Goal: Information Seeking & Learning: Learn about a topic

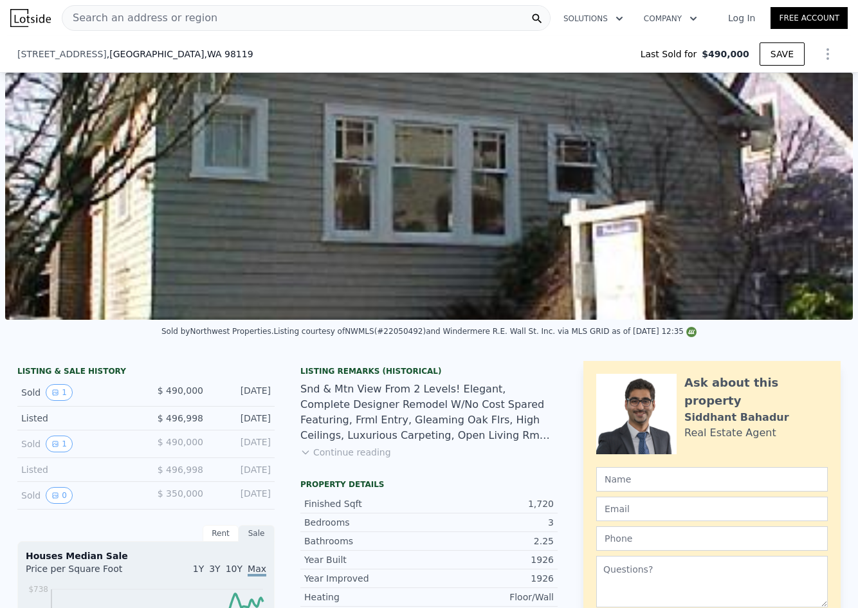
type input "$ 1,337,000"
type input "$ 701,815"
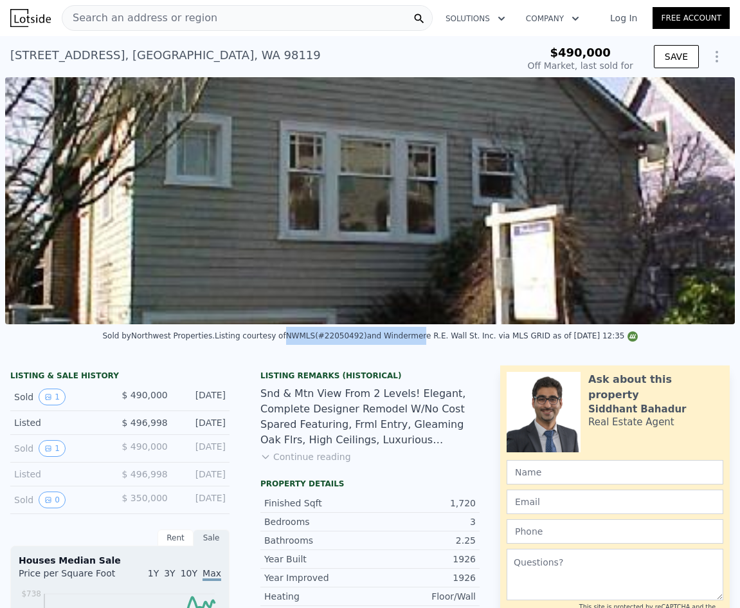
drag, startPoint x: 408, startPoint y: 334, endPoint x: 287, endPoint y: 335, distance: 120.9
click at [287, 335] on div "Sold by Northwest Properties . Listing courtesy of NWMLS (#22050492) and Winder…" at bounding box center [370, 339] width 740 height 31
click at [324, 336] on div "Sold by Northwest Properties . Listing courtesy of NWMLS (#22050492) and Winder…" at bounding box center [370, 339] width 740 height 31
click at [325, 340] on div "Sold by Northwest Properties . Listing courtesy of NWMLS (#22050492) and Winder…" at bounding box center [370, 339] width 740 height 31
drag, startPoint x: 363, startPoint y: 354, endPoint x: 488, endPoint y: 352, distance: 124.7
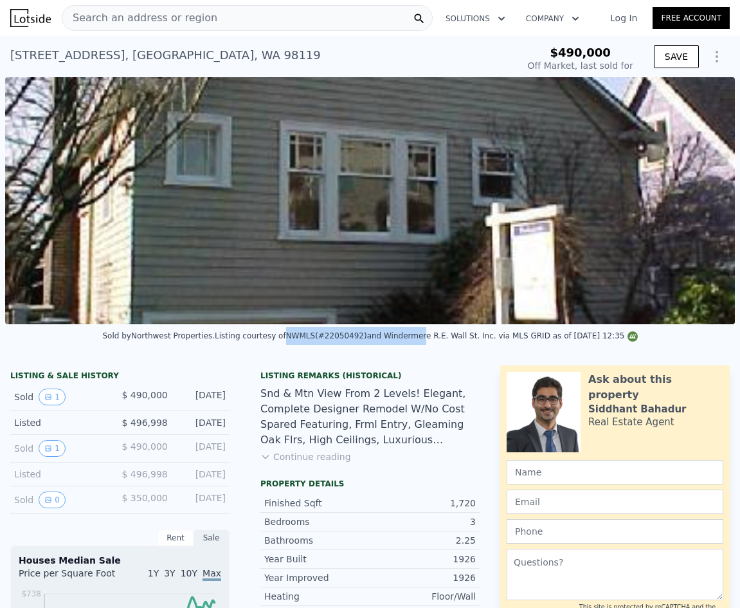
click at [365, 354] on div "Sold by Northwest Properties . Listing courtesy of NWMLS (#22050492) and Winder…" at bounding box center [370, 339] width 740 height 31
click at [490, 352] on div "Sold by Northwest Properties . Listing courtesy of NWMLS (#22050492) and Winder…" at bounding box center [370, 339] width 740 height 31
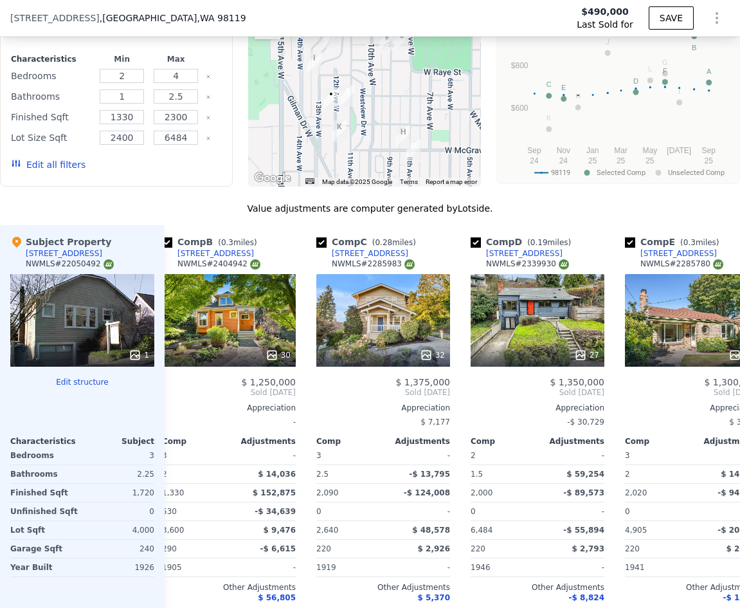
scroll to position [1495, 0]
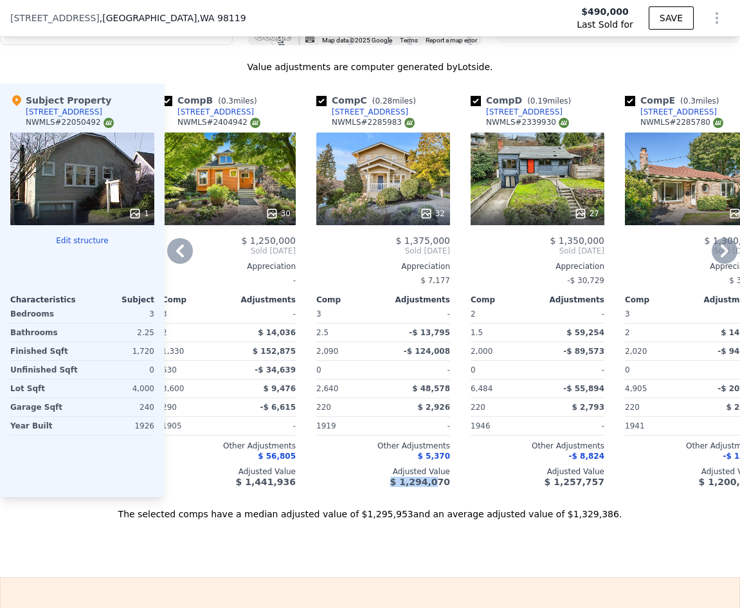
drag, startPoint x: 374, startPoint y: 506, endPoint x: 438, endPoint y: 496, distance: 65.0
click at [438, 496] on div "Comp C ( 0.28 miles) [STREET_ADDRESS] # 2285983 32 $ 1,375,000 Sold [DATE] Appr…" at bounding box center [383, 290] width 144 height 413
drag, startPoint x: 353, startPoint y: 517, endPoint x: 407, endPoint y: 519, distance: 54.0
click at [407, 519] on div "The selected comps have a median adjusted value of $1,295,953 and an average ad…" at bounding box center [370, 508] width 740 height 23
click at [456, 520] on div "The selected comps have a median adjusted value of $1,295,953 and an average ad…" at bounding box center [370, 508] width 740 height 23
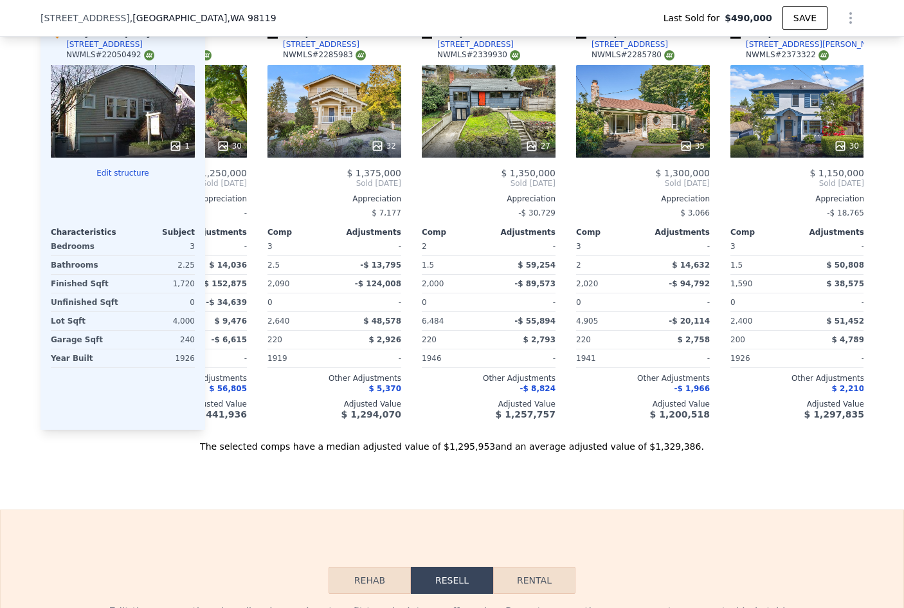
scroll to position [1428, 0]
